Goal: Information Seeking & Learning: Learn about a topic

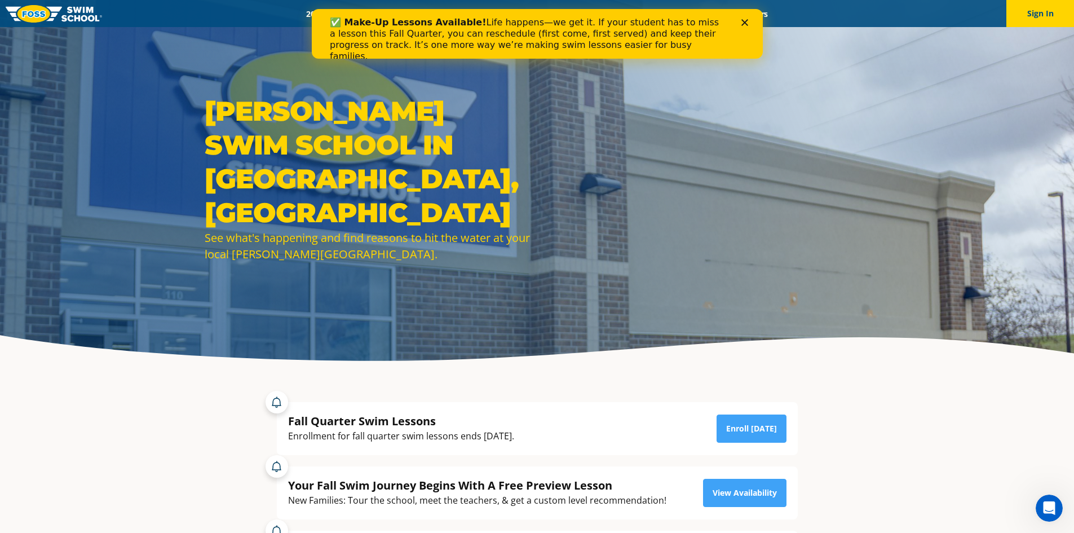
click at [748, 21] on div "Close" at bounding box center [746, 22] width 11 height 7
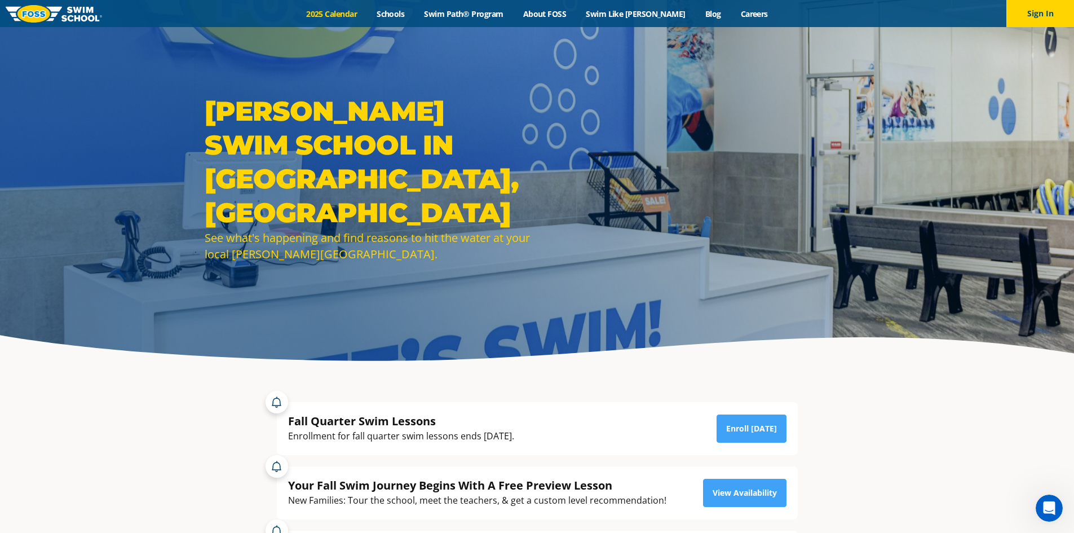
click at [360, 14] on link "2025 Calendar" at bounding box center [332, 13] width 70 height 11
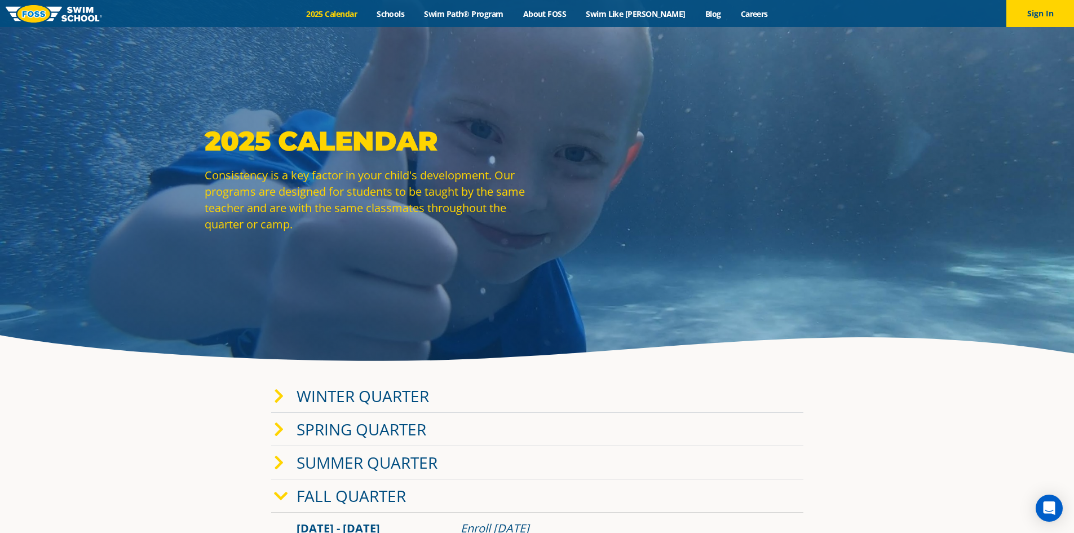
click at [482, 23] on div "Menu 2025 Calendar Schools Swim Path® Program About FOSS Swim Like Regan Blog C…" at bounding box center [537, 13] width 1074 height 27
click at [480, 14] on link "Swim Path® Program" at bounding box center [463, 13] width 99 height 11
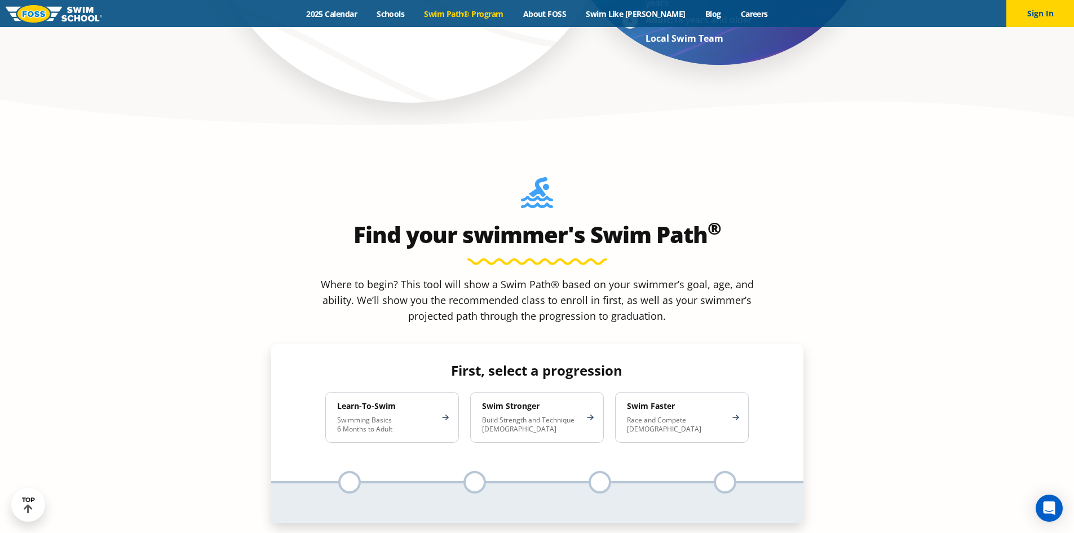
scroll to position [958, 0]
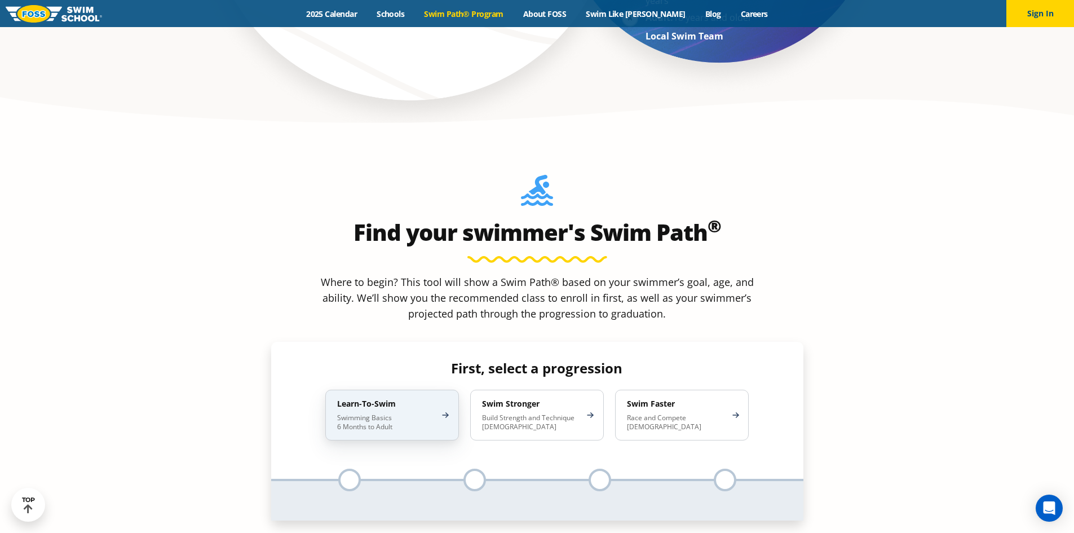
click at [377, 413] on p "Swimming Basics 6 Months to Adult" at bounding box center [386, 422] width 99 height 18
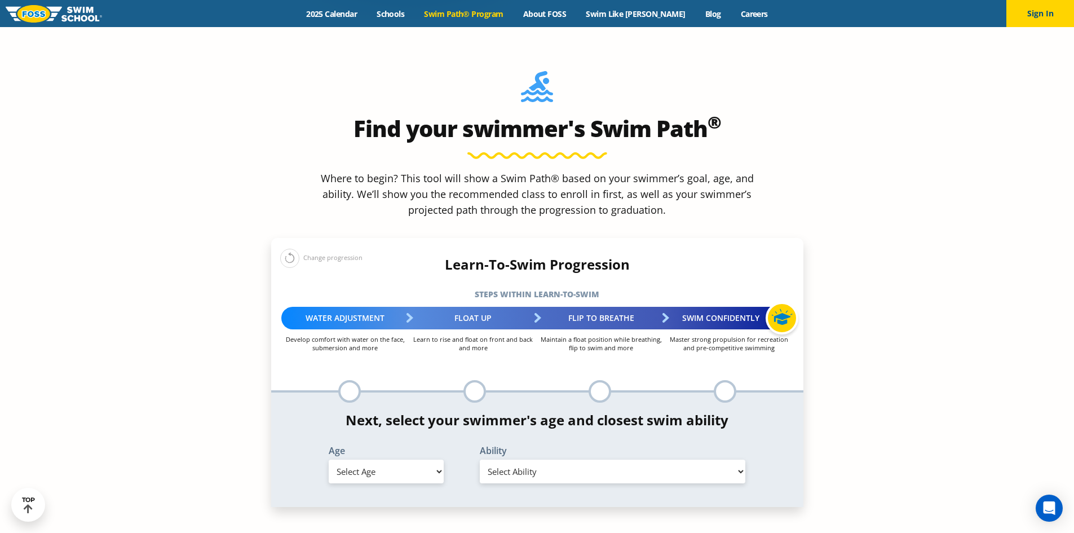
scroll to position [1071, 0]
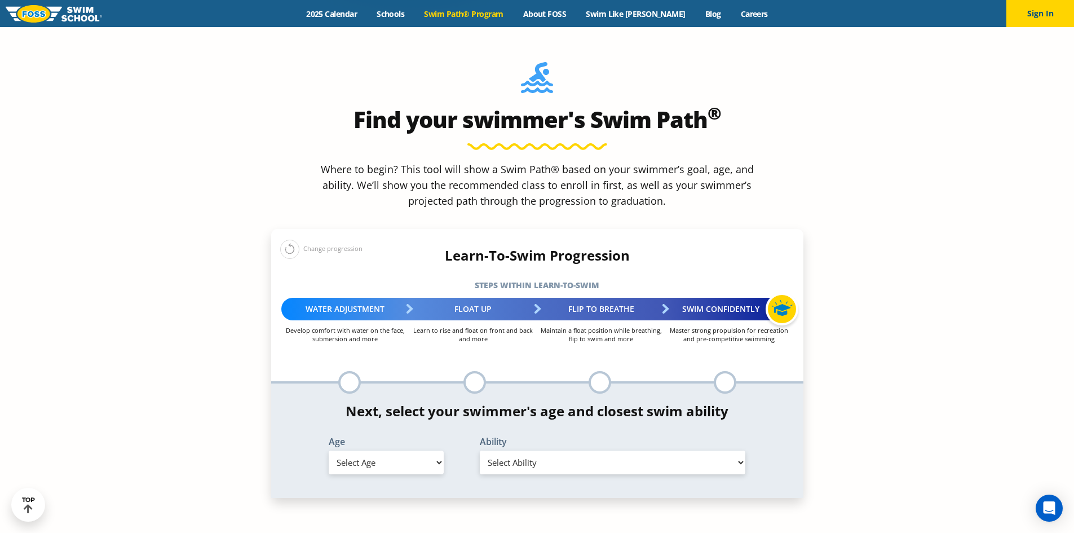
click at [409, 450] on select "Select Age [DEMOGRAPHIC_DATA] months - 1 year 1 year 2 years 3 years 4 years 5 …" at bounding box center [386, 462] width 115 height 24
select select "6-months---1-year"
click at [329, 450] on select "Select Age [DEMOGRAPHIC_DATA] months - 1 year 1 year 2 years 3 years 4 years 5 …" at bounding box center [386, 462] width 115 height 24
click at [558, 450] on select "Select Ability First in-water experience Comfortable with water poured over the…" at bounding box center [613, 462] width 266 height 24
click at [480, 450] on select "Select Ability First in-water experience Comfortable with water poured over the…" at bounding box center [613, 462] width 266 height 24
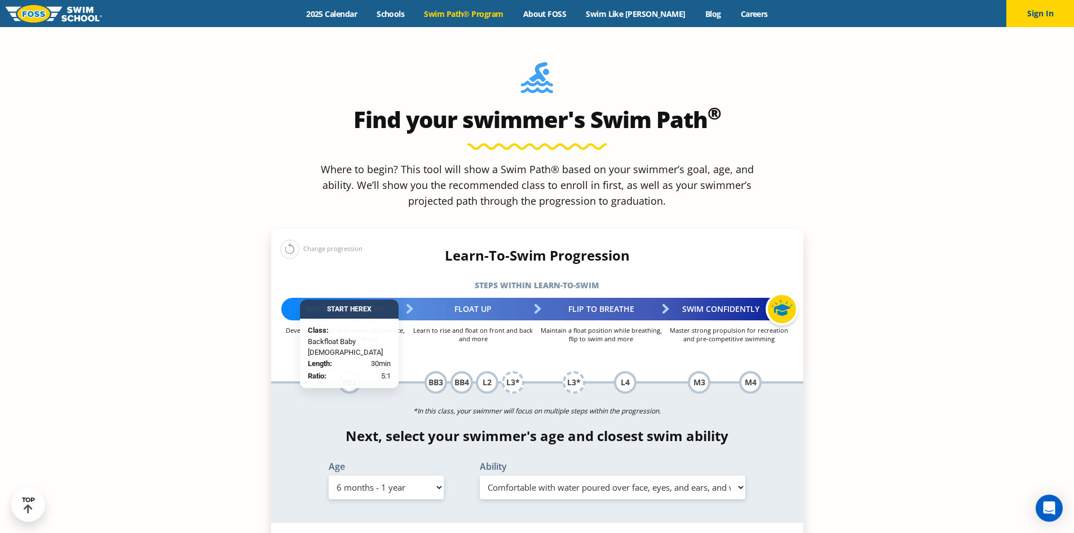
click at [593, 475] on select "Select Ability First in-water experience Comfortable with water poured over the…" at bounding box center [613, 487] width 266 height 24
select select "6-months---1-year-comfortable-with-water-poured-over-their-head-but-not-eyes-or…"
click at [480, 475] on select "Select Ability First in-water experience Comfortable with water poured over the…" at bounding box center [613, 487] width 266 height 24
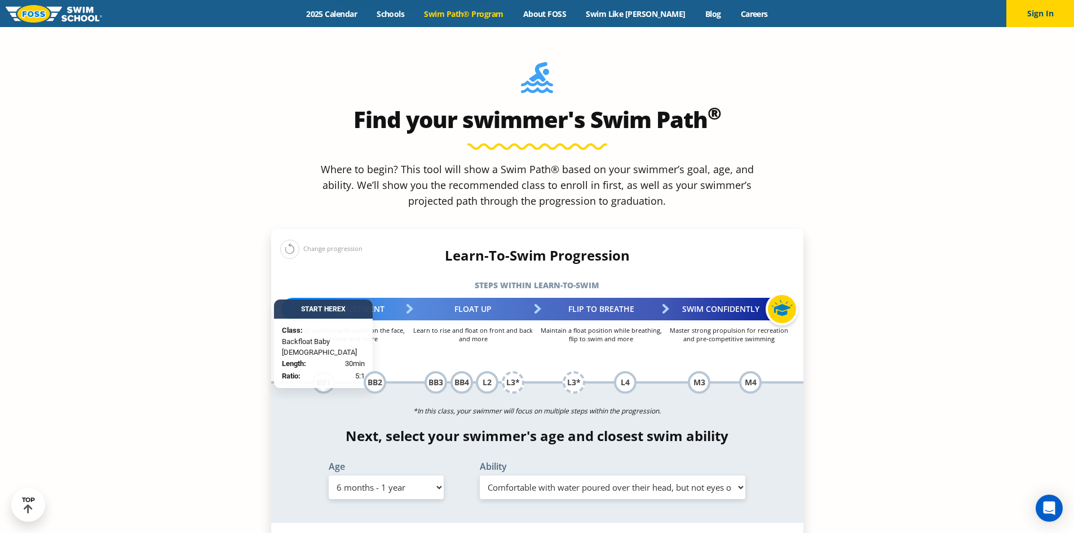
scroll to position [1128, 0]
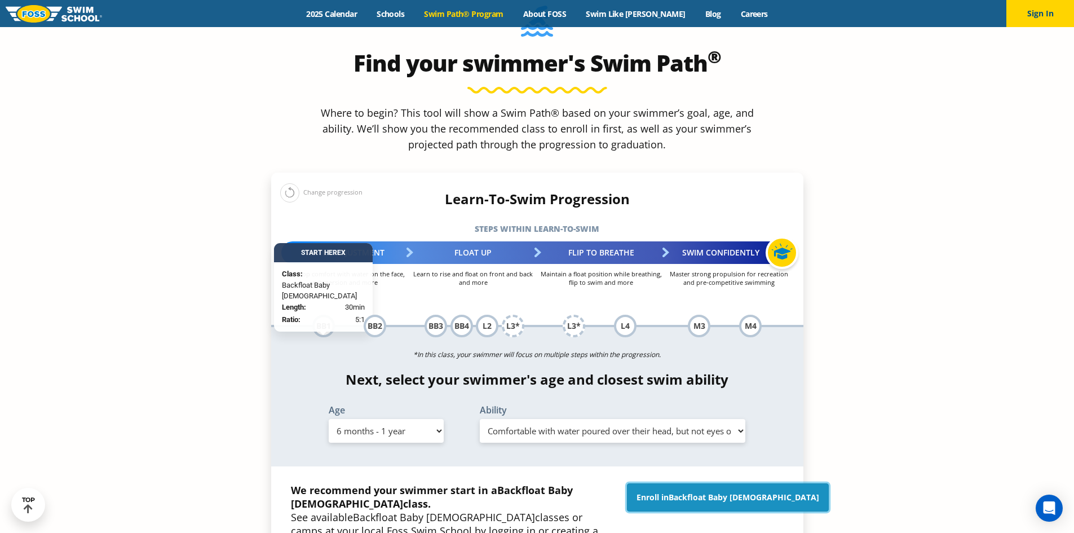
click at [717, 492] on span "Backfloat Baby [DEMOGRAPHIC_DATA]" at bounding box center [744, 497] width 151 height 11
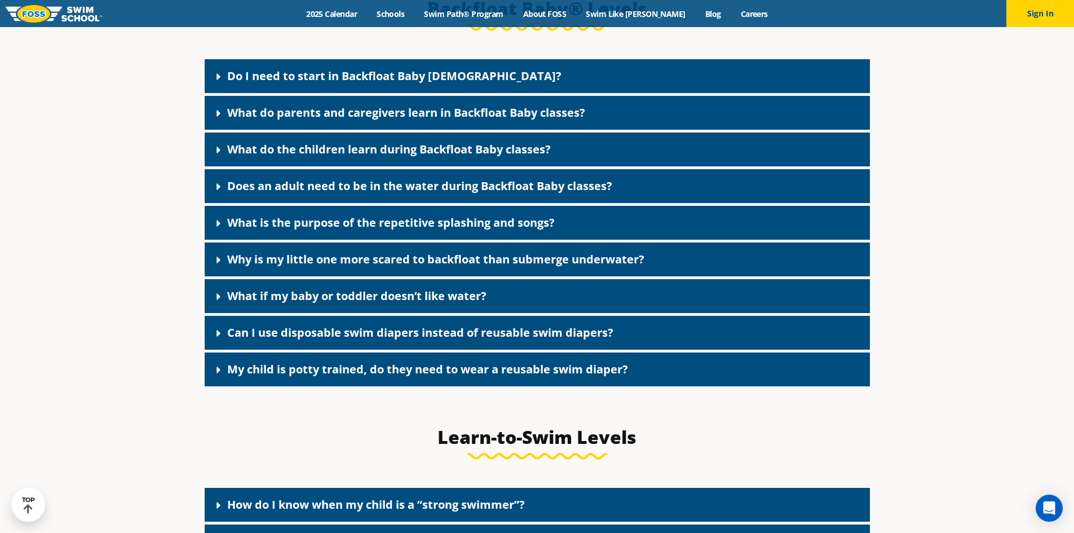
click at [374, 83] on link "Do I need to start in Backfloat Baby 1?" at bounding box center [394, 75] width 334 height 15
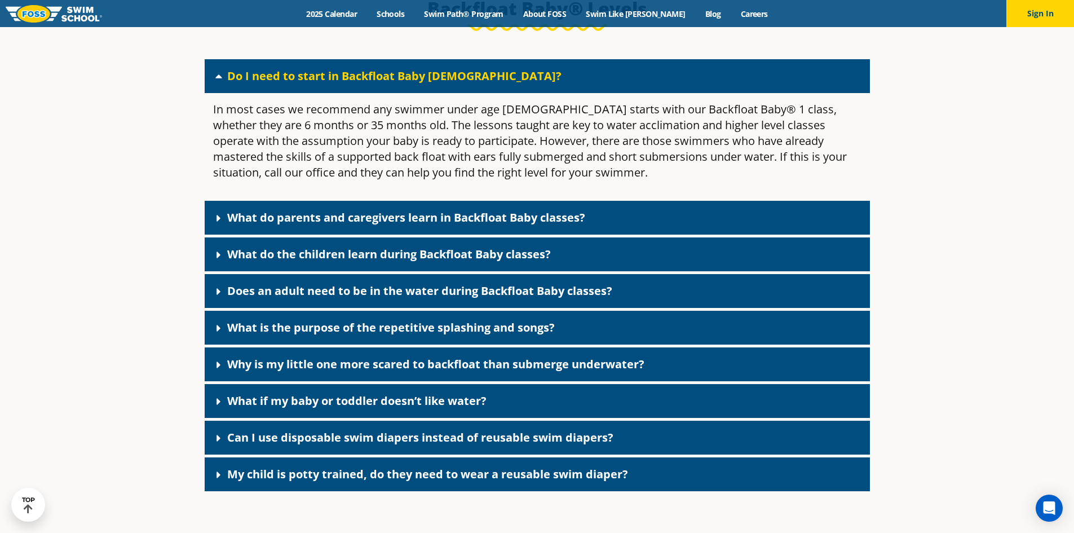
click at [369, 225] on link "What do parents and caregivers learn in Backfloat Baby classes?" at bounding box center [406, 217] width 358 height 15
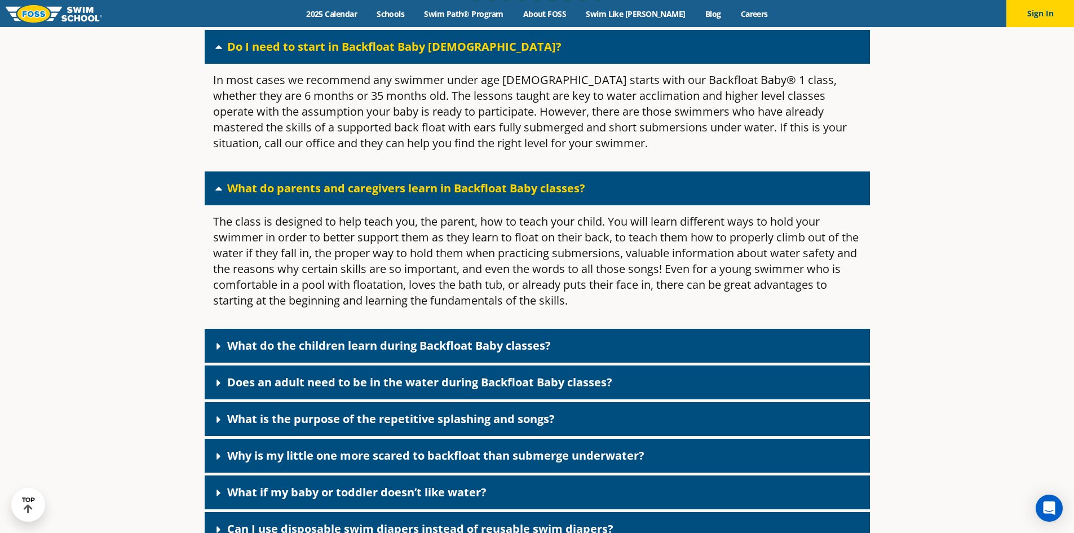
scroll to position [2606, 0]
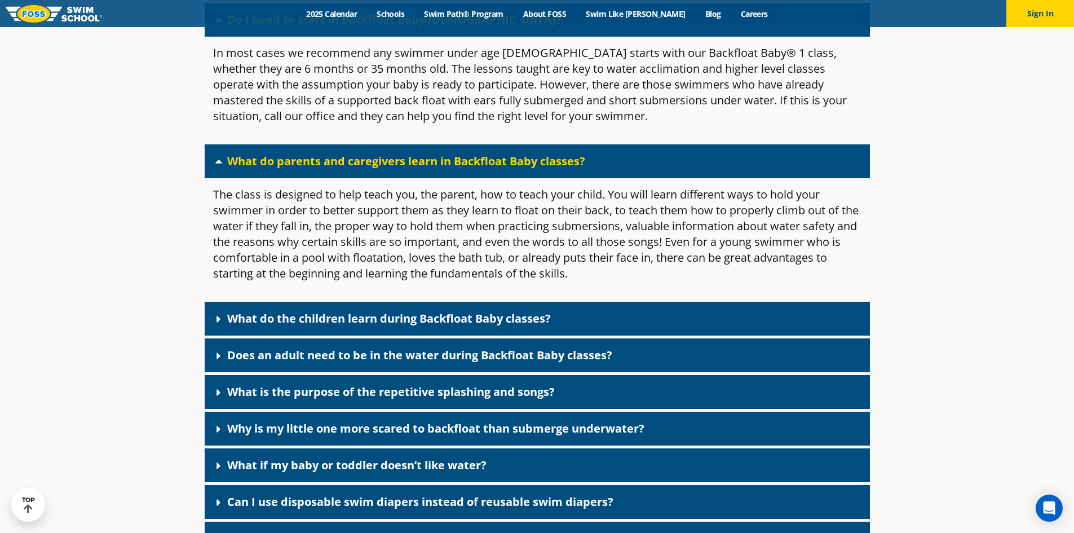
click at [348, 323] on div "What do the children learn during Backfloat Baby classes?" at bounding box center [537, 319] width 665 height 34
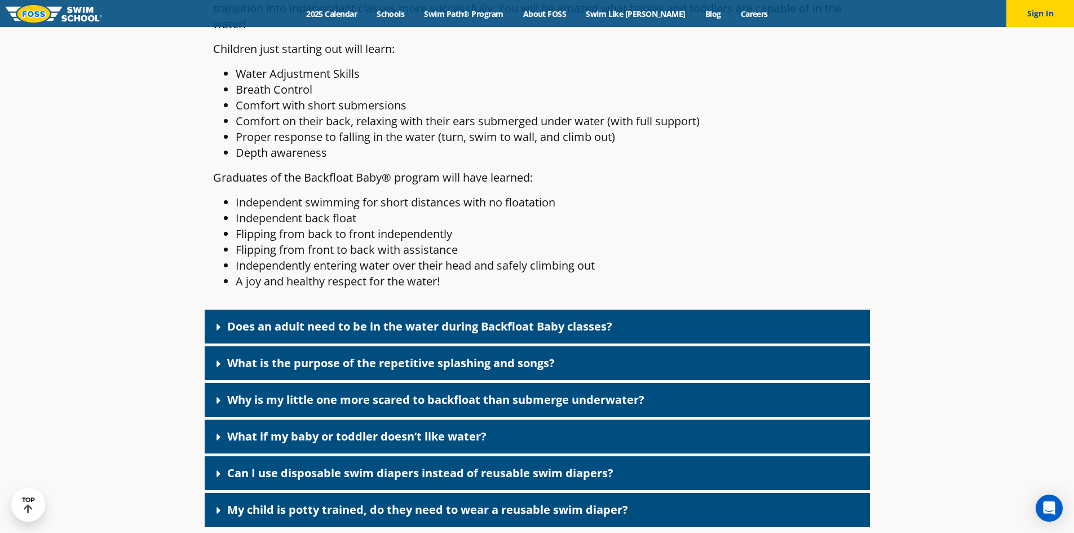
scroll to position [3000, 0]
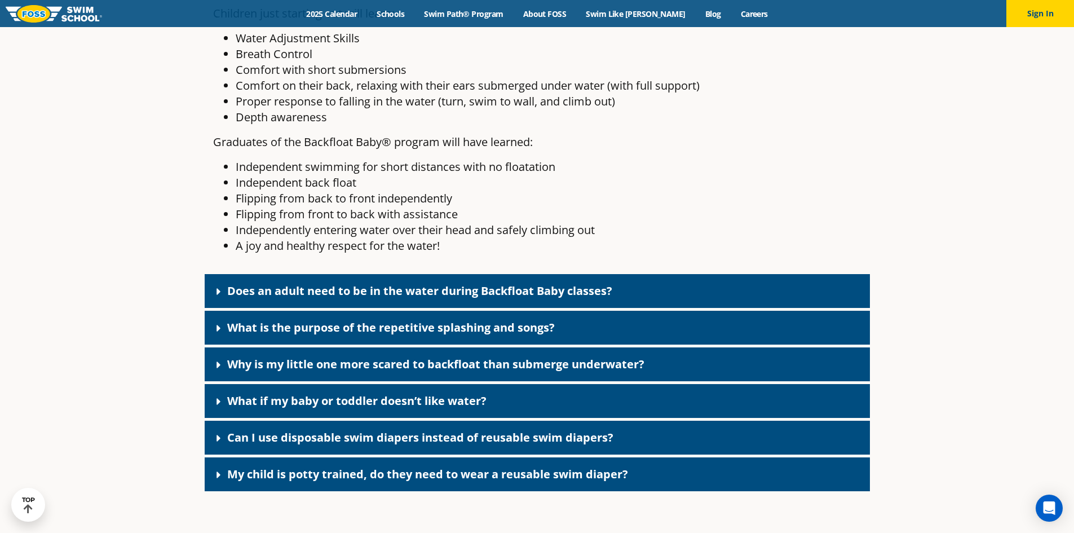
click at [337, 298] on link "Does an adult need to be in the water during Backfloat Baby classes?" at bounding box center [419, 290] width 385 height 15
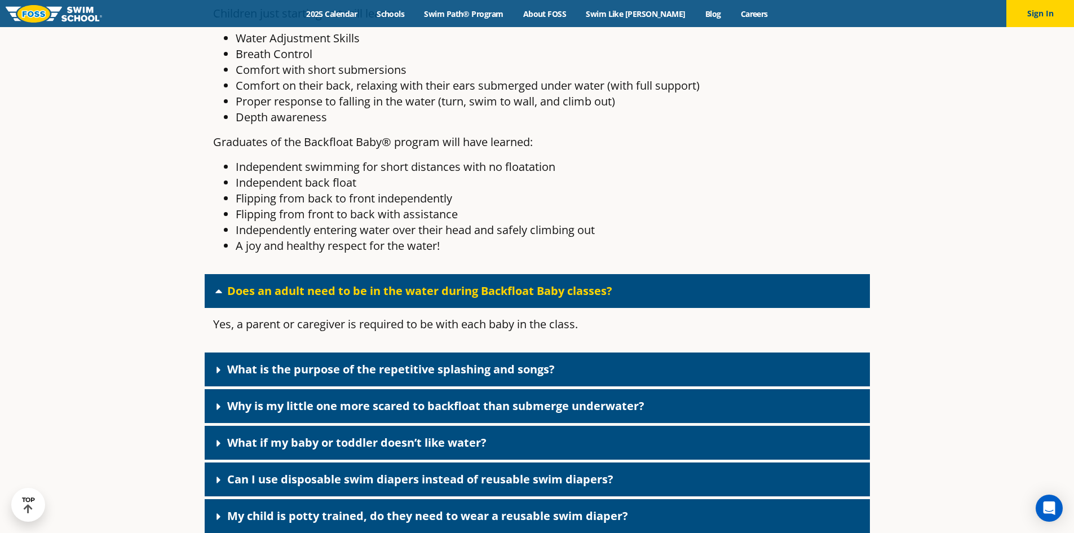
click at [369, 377] on link "What is the purpose of the repetitive splashing and songs?" at bounding box center [391, 368] width 328 height 15
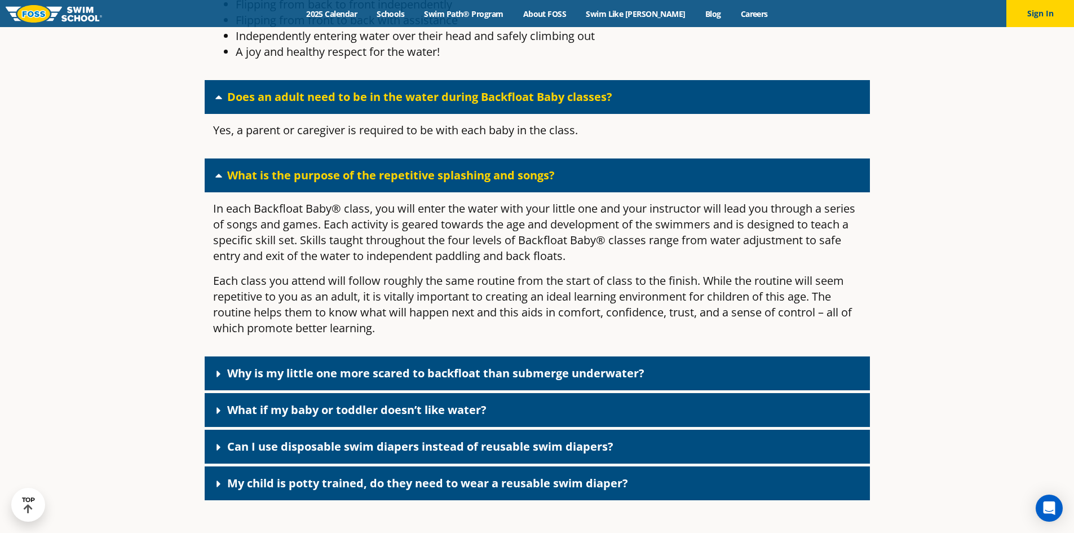
scroll to position [3226, 0]
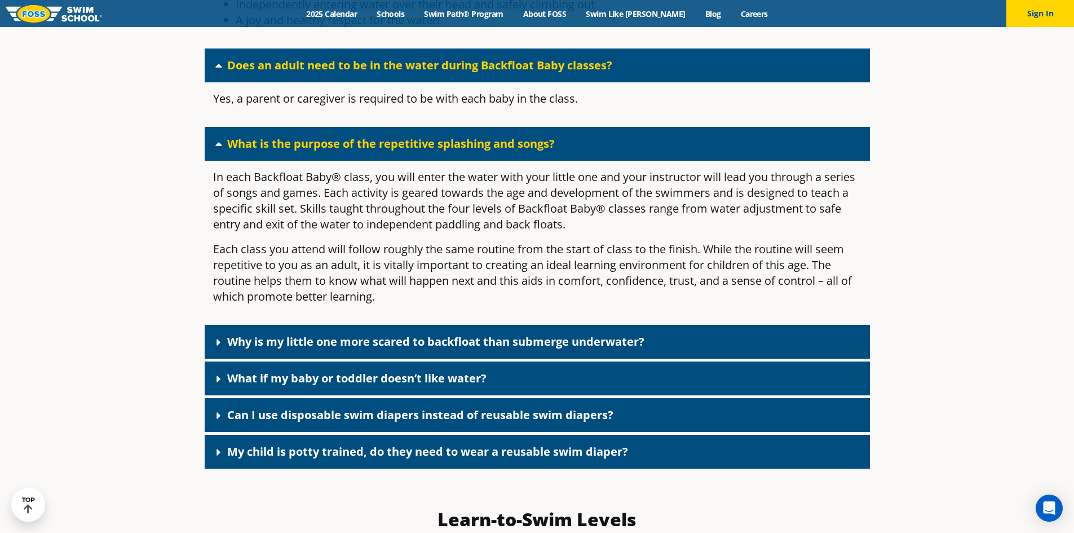
click at [353, 349] on link "Why is my little one more scared to backfloat than submerge underwater?" at bounding box center [435, 341] width 417 height 15
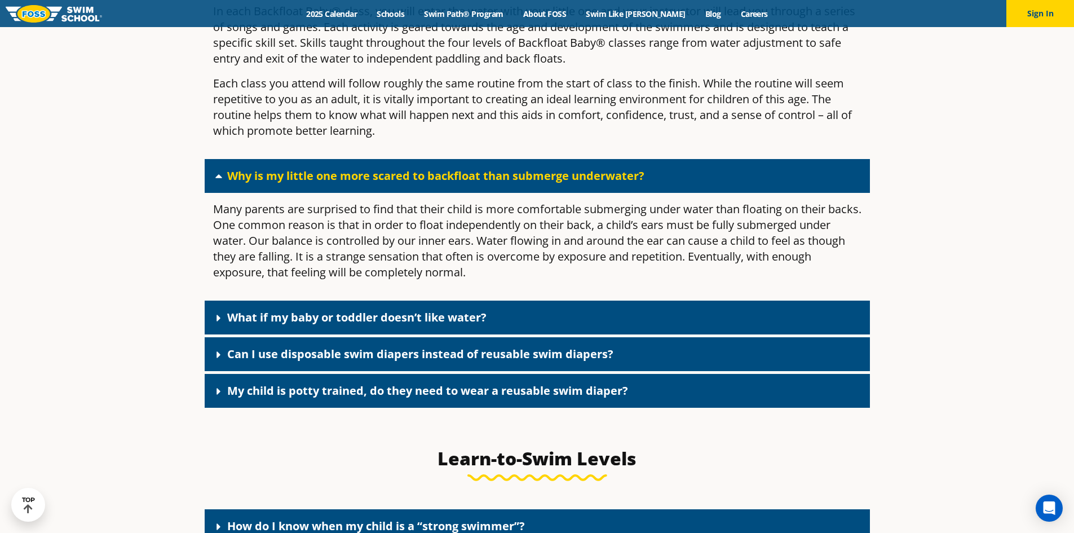
scroll to position [3395, 0]
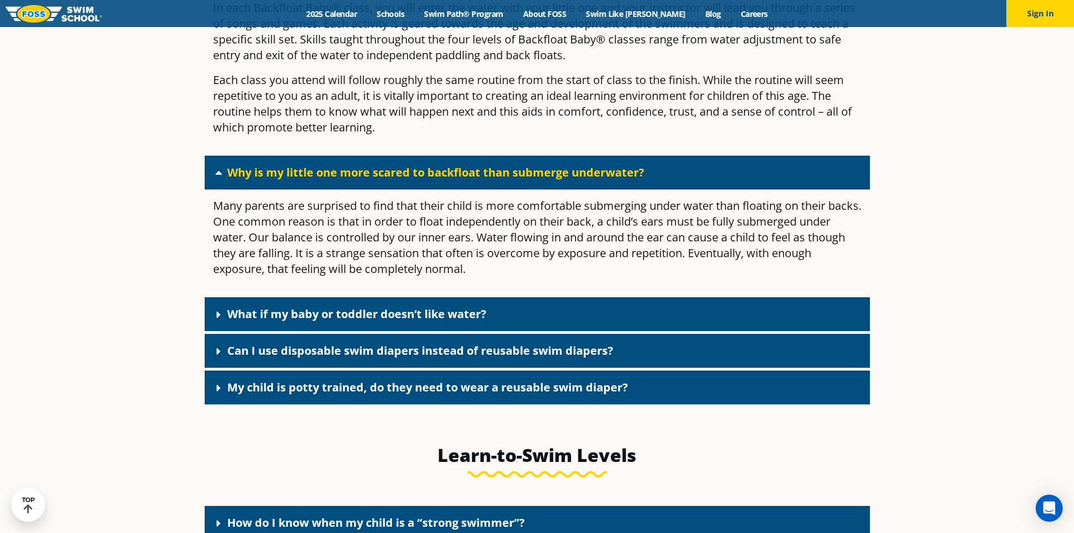
click at [402, 321] on link "What if my baby or toddler doesn’t like water?" at bounding box center [356, 313] width 259 height 15
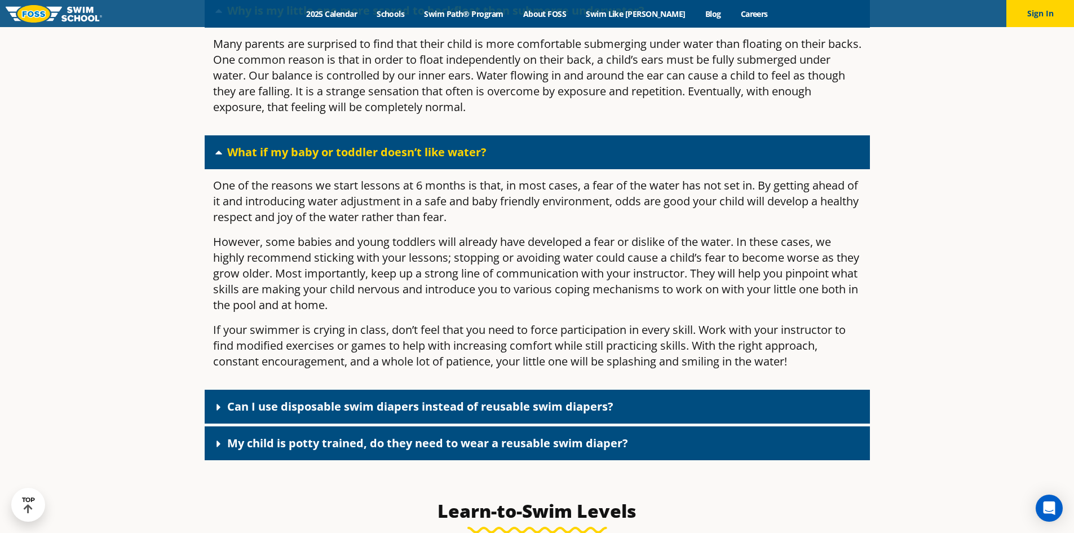
scroll to position [3564, 0]
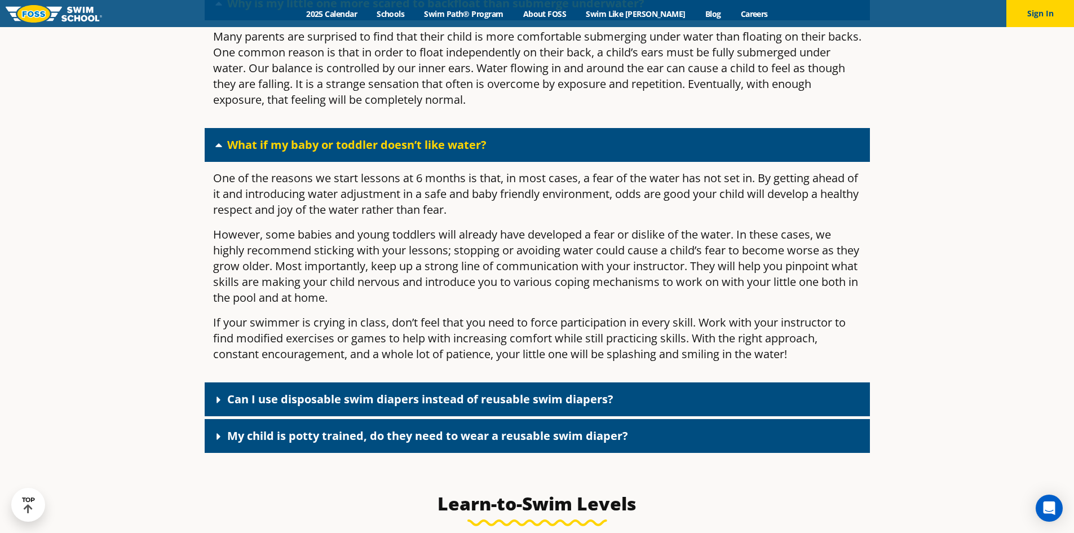
click at [442, 406] on link "Can I use disposable swim diapers instead of reusable swim diapers?" at bounding box center [420, 398] width 386 height 15
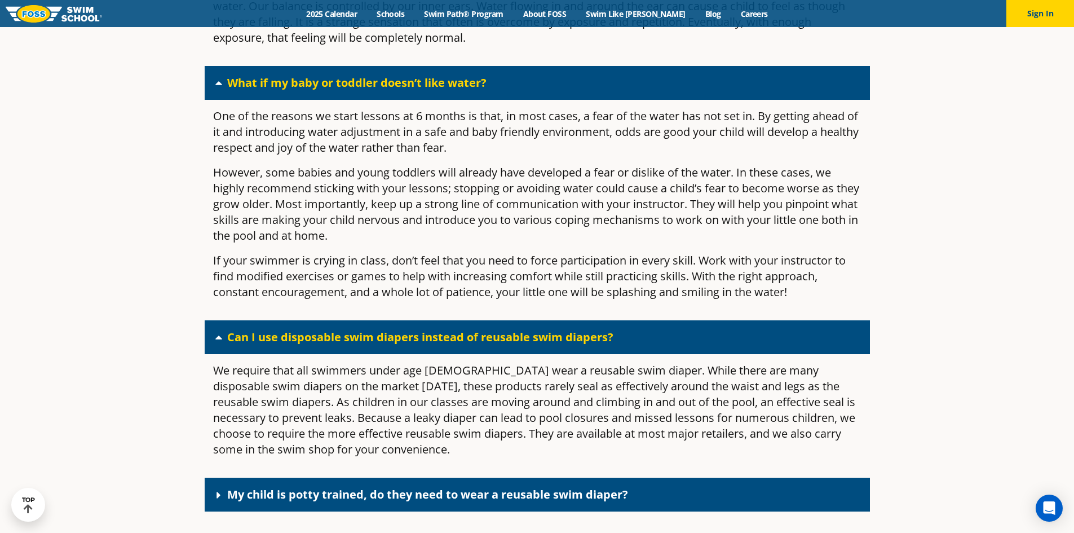
scroll to position [3677, 0]
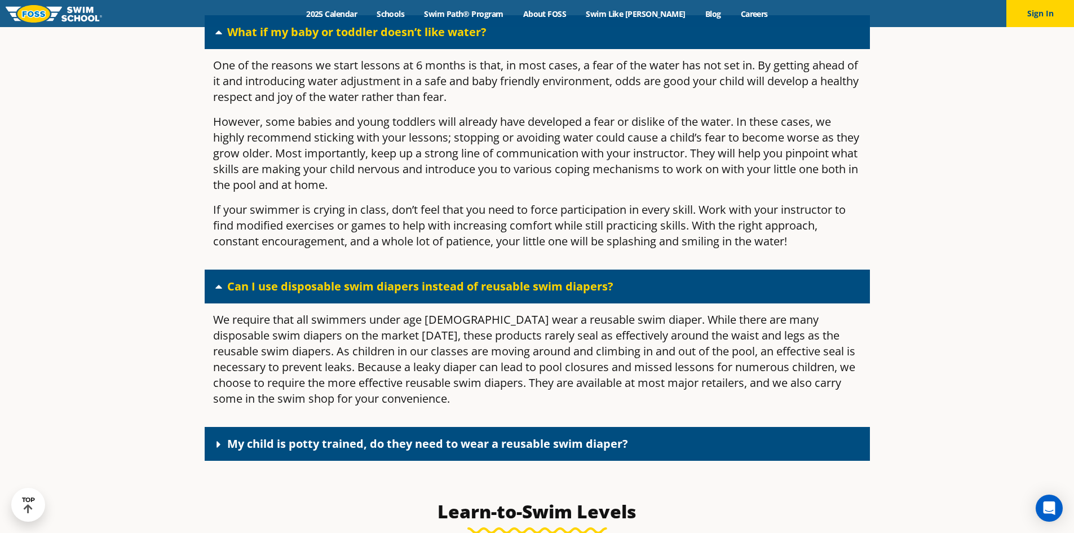
click at [421, 451] on link "My child is potty trained, do they need to wear a reusable swim diaper?" at bounding box center [427, 443] width 401 height 15
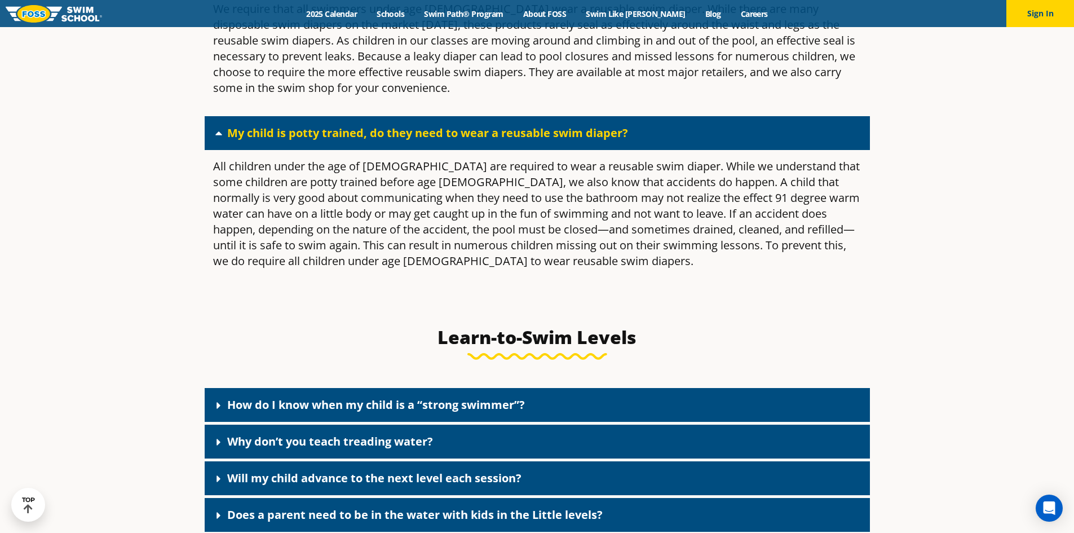
scroll to position [4015, 0]
